Goal: Information Seeking & Learning: Learn about a topic

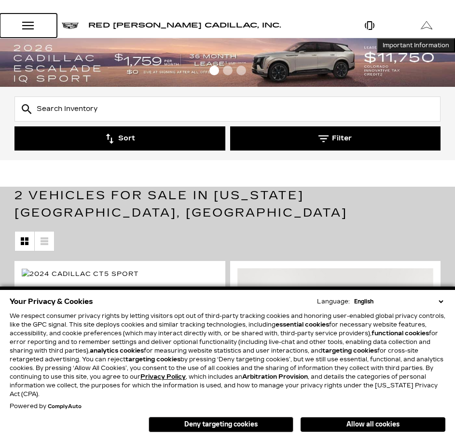
click at [27, 26] on div "Open Menu Modal" at bounding box center [28, 26] width 16 height 12
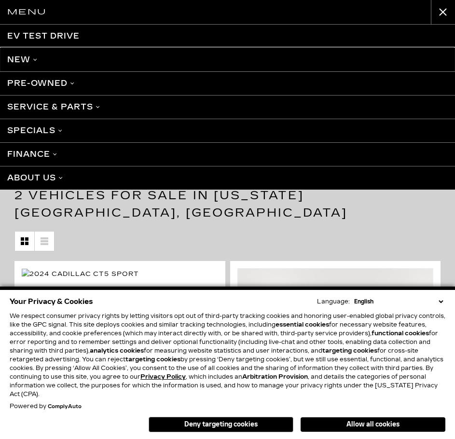
click at [28, 57] on link "New" at bounding box center [227, 60] width 455 height 24
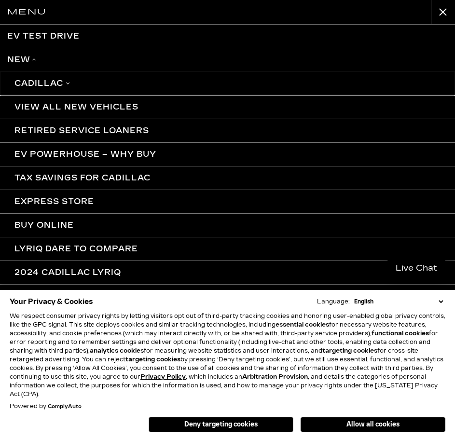
click at [66, 87] on link "Cadillac" at bounding box center [227, 83] width 455 height 24
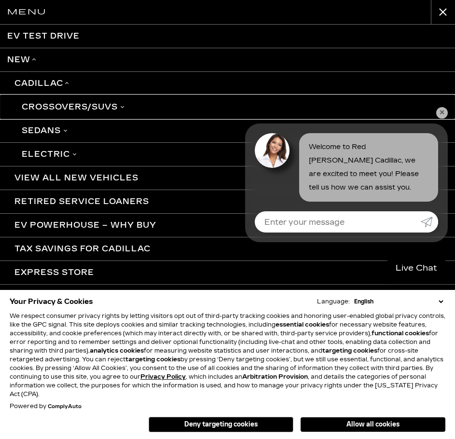
click at [53, 103] on link "Crossovers/SUVs" at bounding box center [227, 107] width 455 height 24
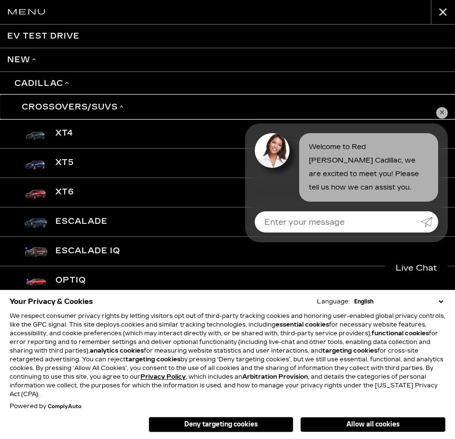
click at [54, 107] on link "Crossovers/SUVs" at bounding box center [227, 107] width 455 height 24
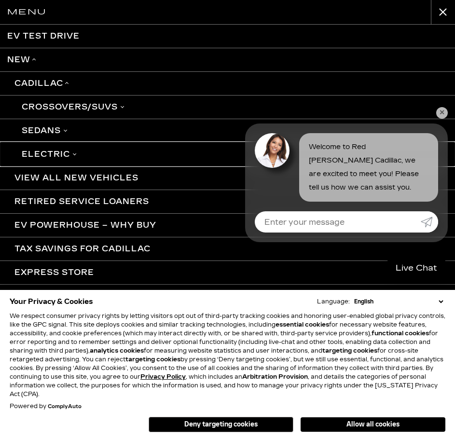
click at [49, 152] on link "Electric" at bounding box center [227, 154] width 455 height 24
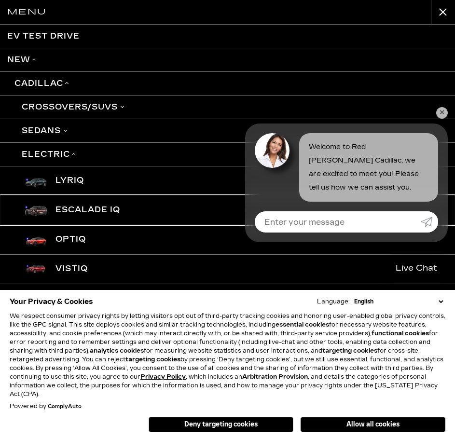
click at [69, 212] on link "Escalade IQ" at bounding box center [227, 209] width 455 height 29
click at [378, 421] on button "Allow all cookies" at bounding box center [372, 424] width 145 height 14
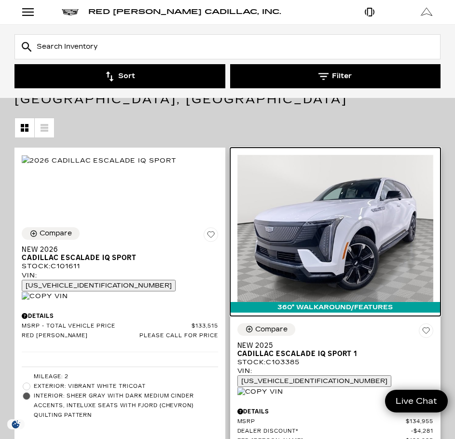
scroll to position [112, 0]
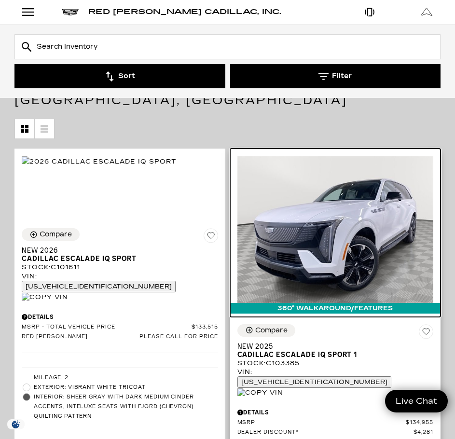
click at [396, 205] on img at bounding box center [335, 229] width 196 height 147
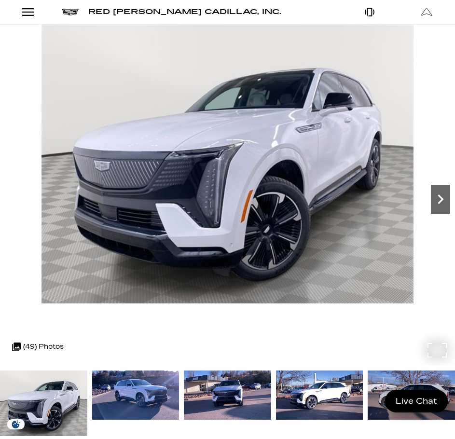
click at [432, 191] on icon "Next" at bounding box center [440, 199] width 19 height 19
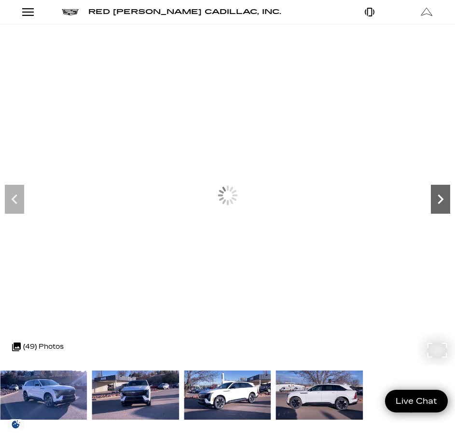
click at [436, 192] on icon "Next" at bounding box center [440, 199] width 19 height 19
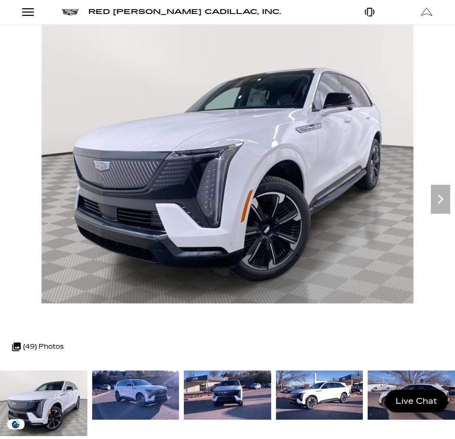
click at [306, 379] on img at bounding box center [319, 394] width 87 height 49
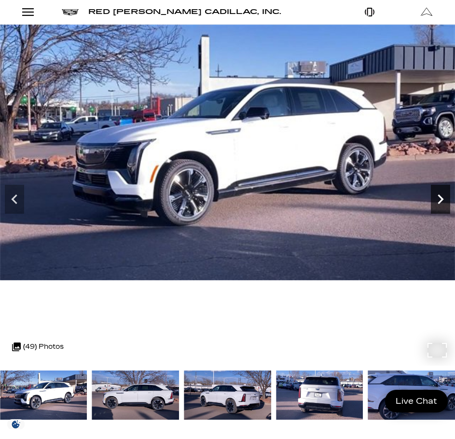
click at [443, 198] on icon "Next" at bounding box center [440, 199] width 19 height 19
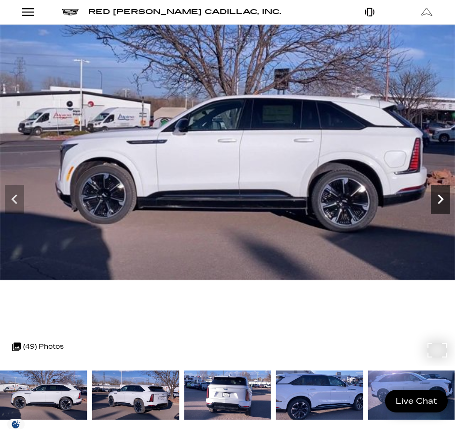
click at [443, 198] on icon "Next" at bounding box center [440, 199] width 19 height 19
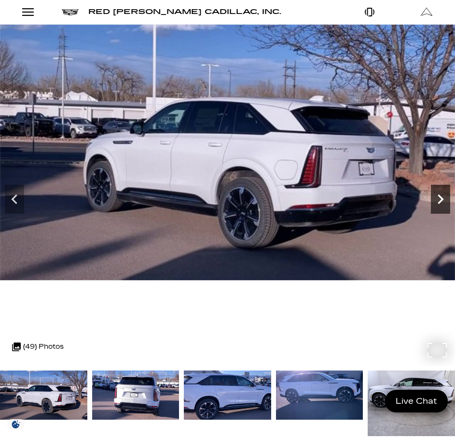
click at [443, 198] on icon "Next" at bounding box center [440, 199] width 19 height 19
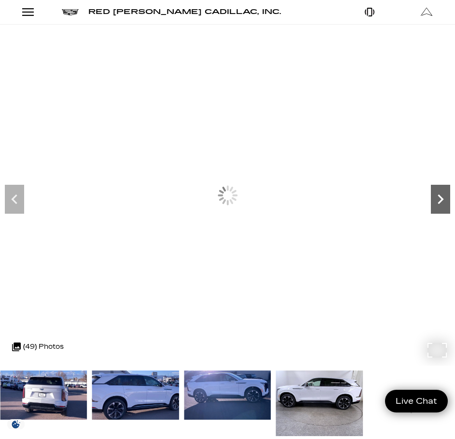
click at [443, 198] on icon "Next" at bounding box center [440, 199] width 19 height 19
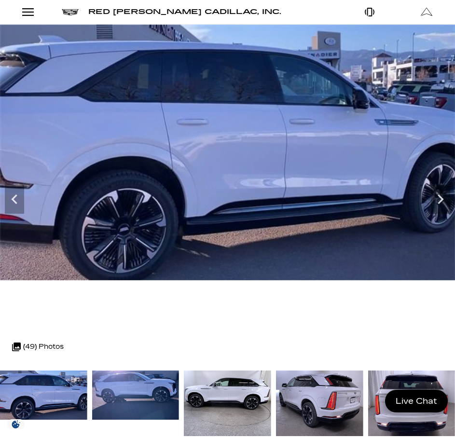
click at [325, 433] on img at bounding box center [319, 402] width 87 height 65
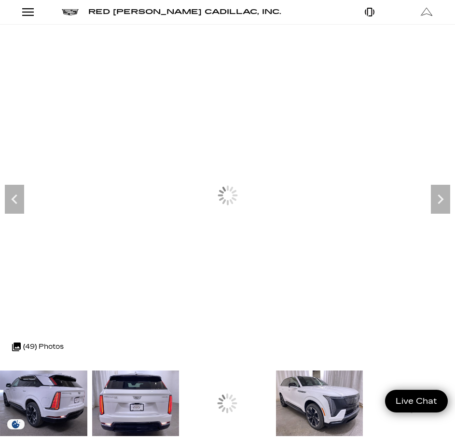
click at [325, 430] on img at bounding box center [319, 402] width 87 height 65
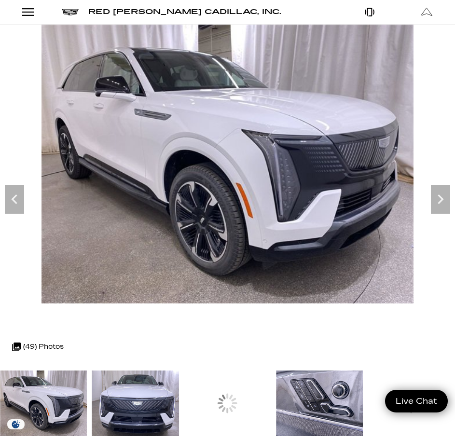
click at [325, 430] on img at bounding box center [319, 402] width 87 height 65
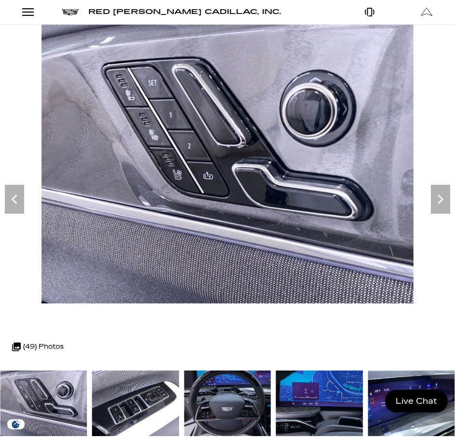
click at [215, 402] on img at bounding box center [227, 402] width 87 height 65
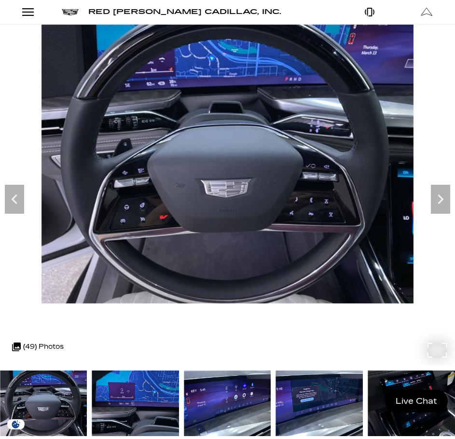
click at [452, 207] on img at bounding box center [227, 164] width 455 height 279
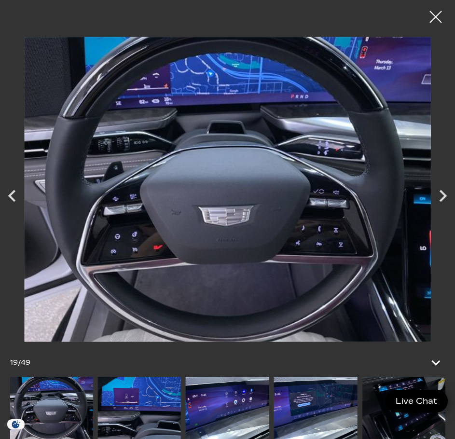
click at [452, 207] on icon "Next" at bounding box center [443, 196] width 24 height 24
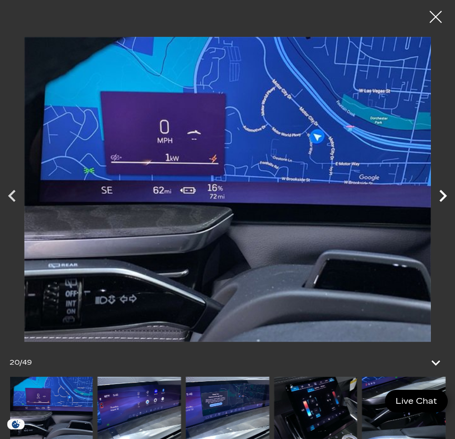
click at [443, 204] on icon "Next" at bounding box center [443, 196] width 24 height 24
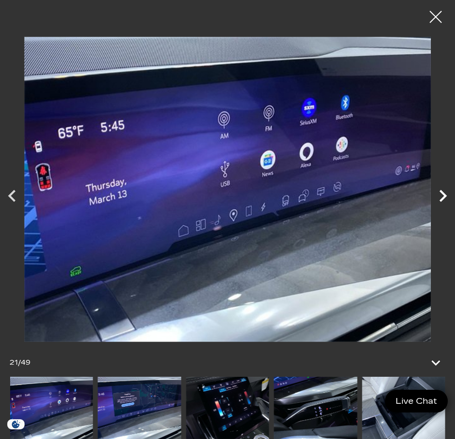
click at [443, 204] on icon "Next" at bounding box center [443, 196] width 24 height 24
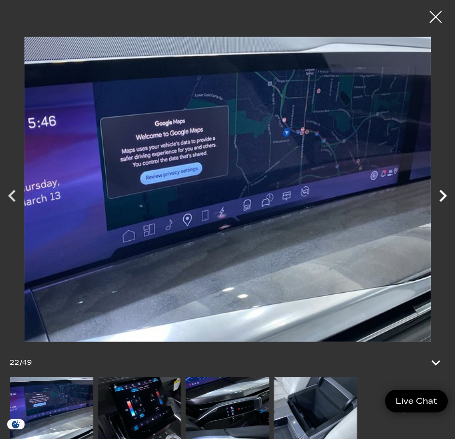
click at [443, 204] on icon "Next" at bounding box center [443, 196] width 24 height 24
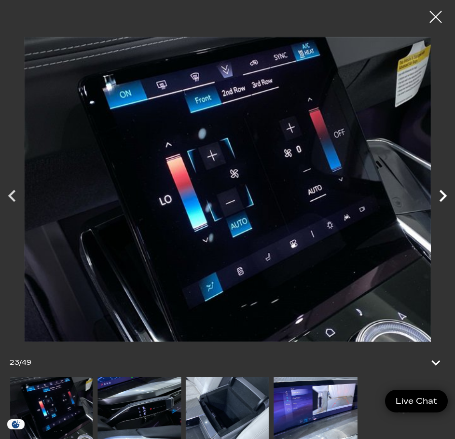
click at [443, 204] on icon "Next" at bounding box center [443, 196] width 24 height 24
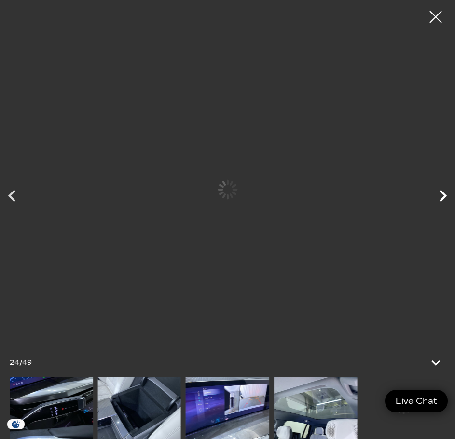
click at [443, 204] on icon "Next" at bounding box center [443, 196] width 24 height 24
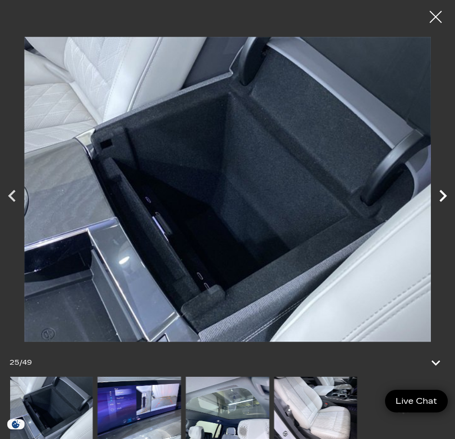
click at [443, 204] on icon "Next" at bounding box center [443, 196] width 24 height 24
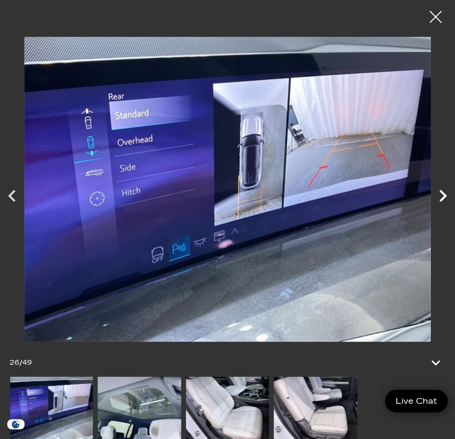
click at [443, 204] on icon "Next" at bounding box center [443, 196] width 24 height 24
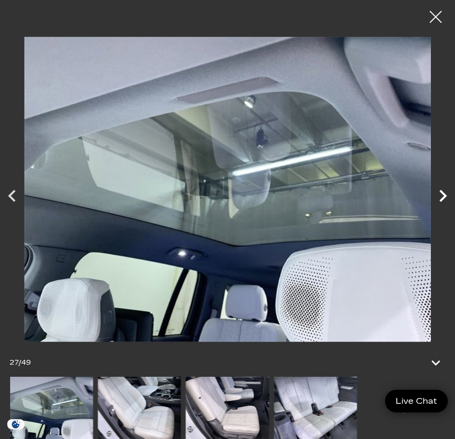
click at [443, 204] on icon "Next" at bounding box center [443, 196] width 24 height 24
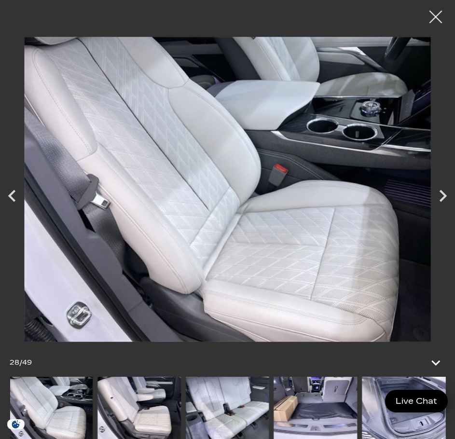
click at [437, 18] on div at bounding box center [436, 17] width 26 height 26
